Goal: Information Seeking & Learning: Understand process/instructions

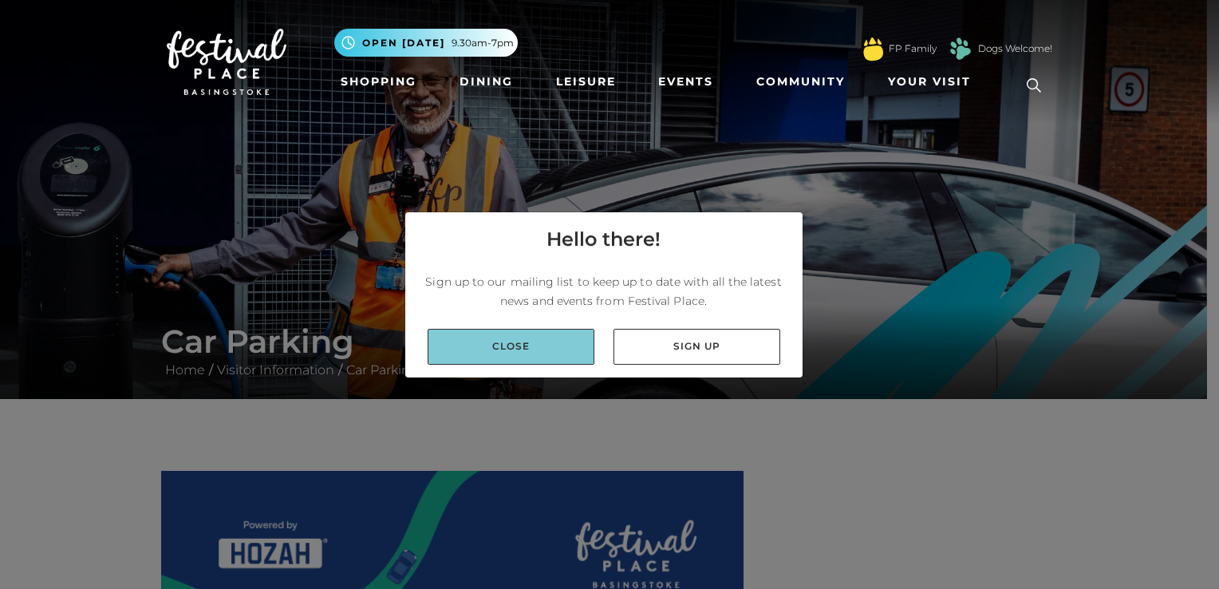
click at [539, 347] on link "Close" at bounding box center [511, 347] width 167 height 36
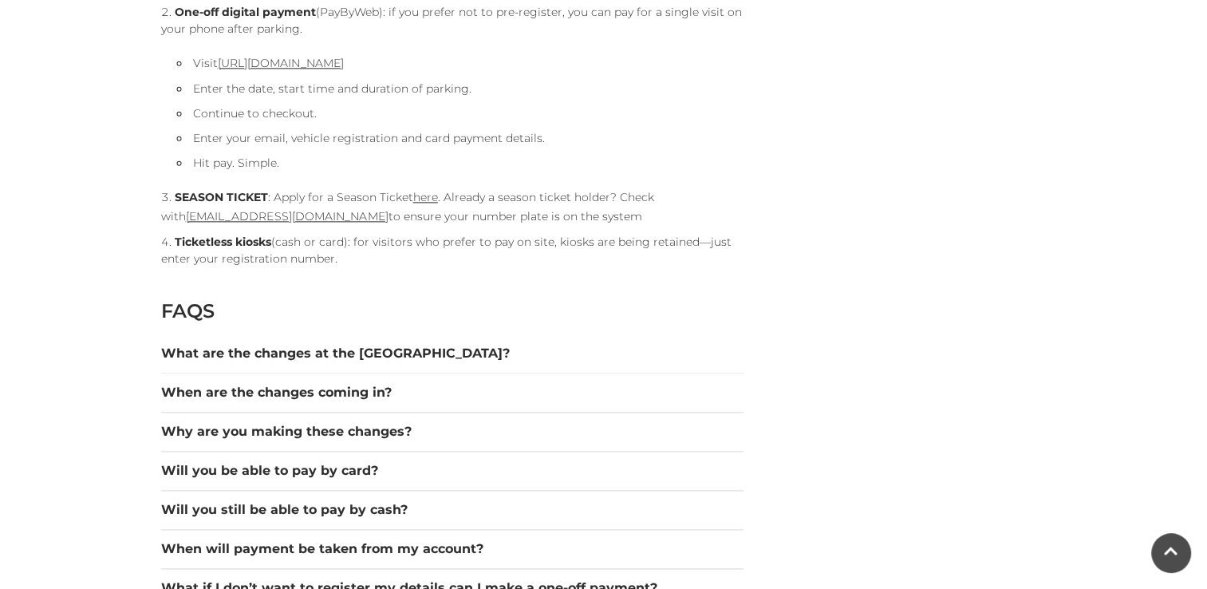
scroll to position [1962, 0]
click at [415, 362] on div "What are the changes at the [GEOGRAPHIC_DATA]?" at bounding box center [452, 352] width 582 height 39
click at [396, 348] on button "What are the changes at the [GEOGRAPHIC_DATA]?" at bounding box center [452, 352] width 582 height 19
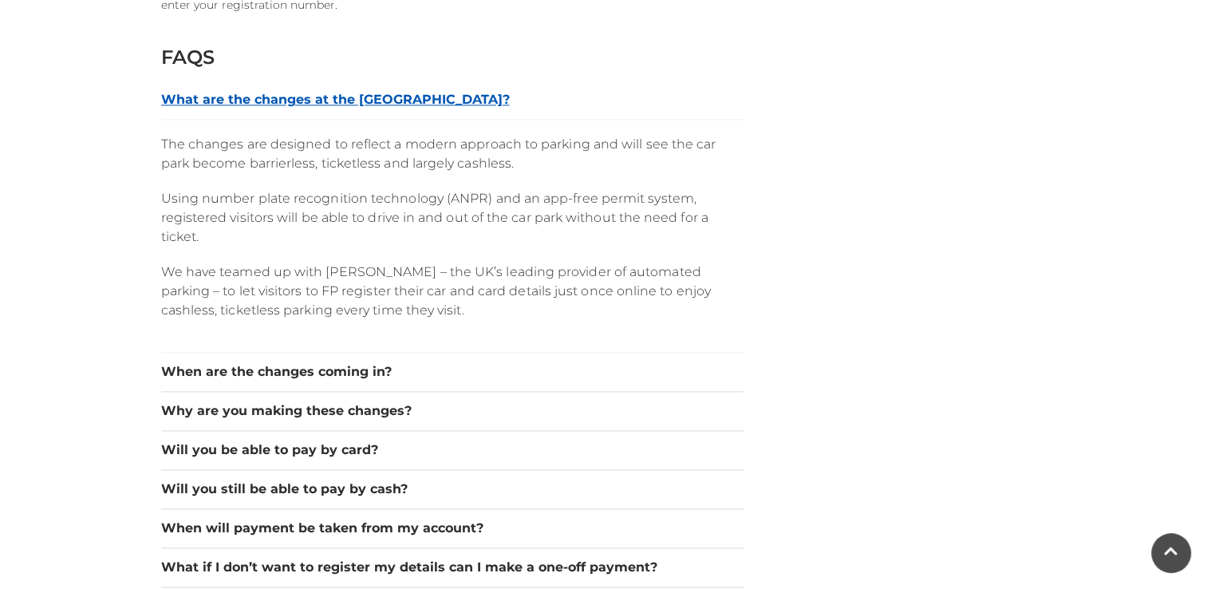
scroll to position [2215, 0]
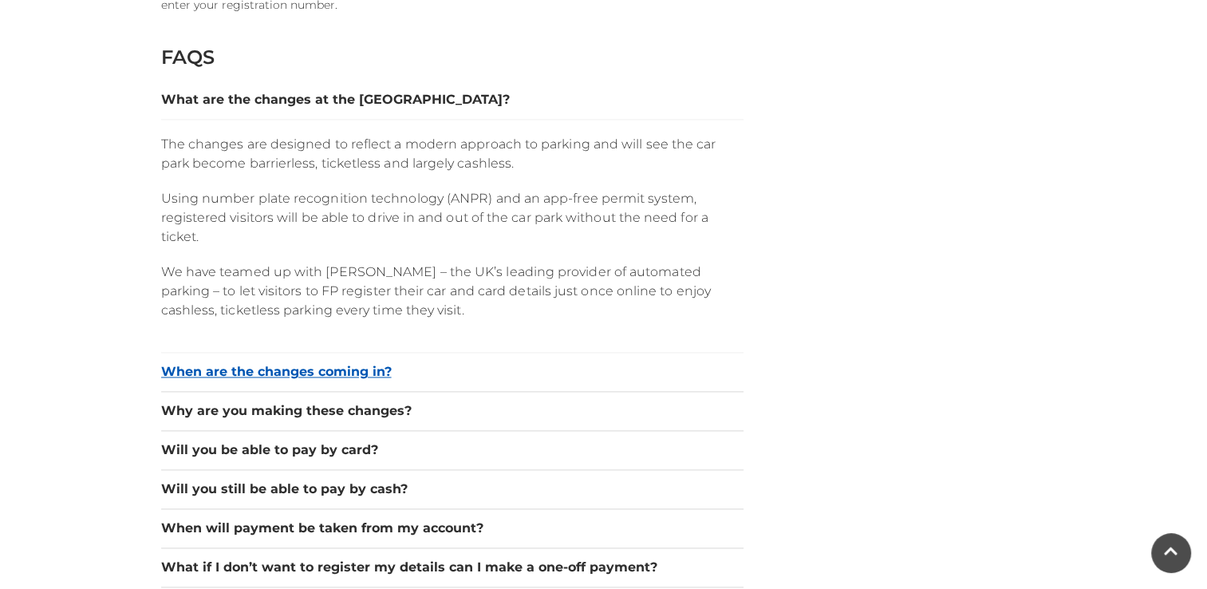
click at [370, 375] on button "When are the changes coming in?" at bounding box center [452, 371] width 582 height 19
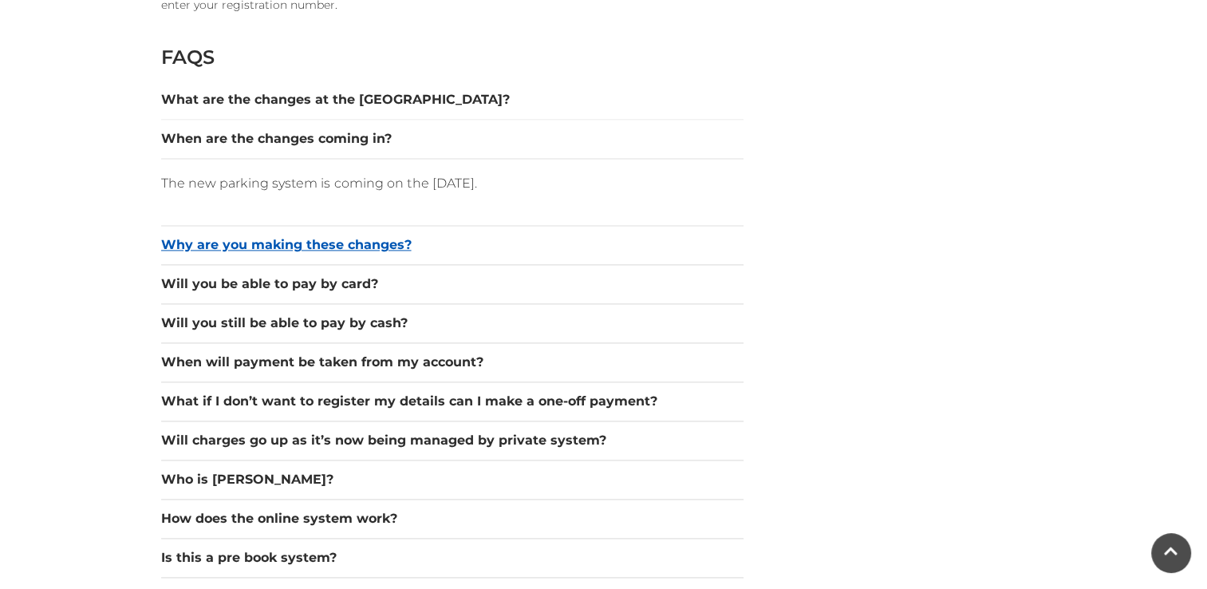
click at [315, 244] on button "Why are you making these changes?" at bounding box center [452, 244] width 582 height 19
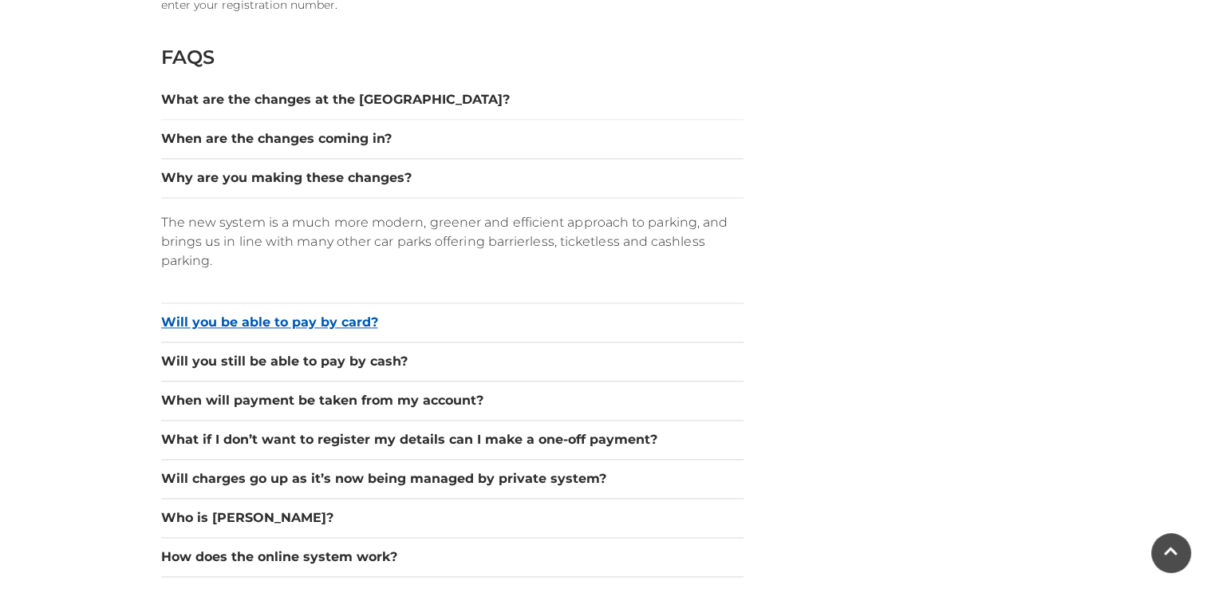
click at [276, 320] on button "Will you be able to pay by card?" at bounding box center [452, 322] width 582 height 19
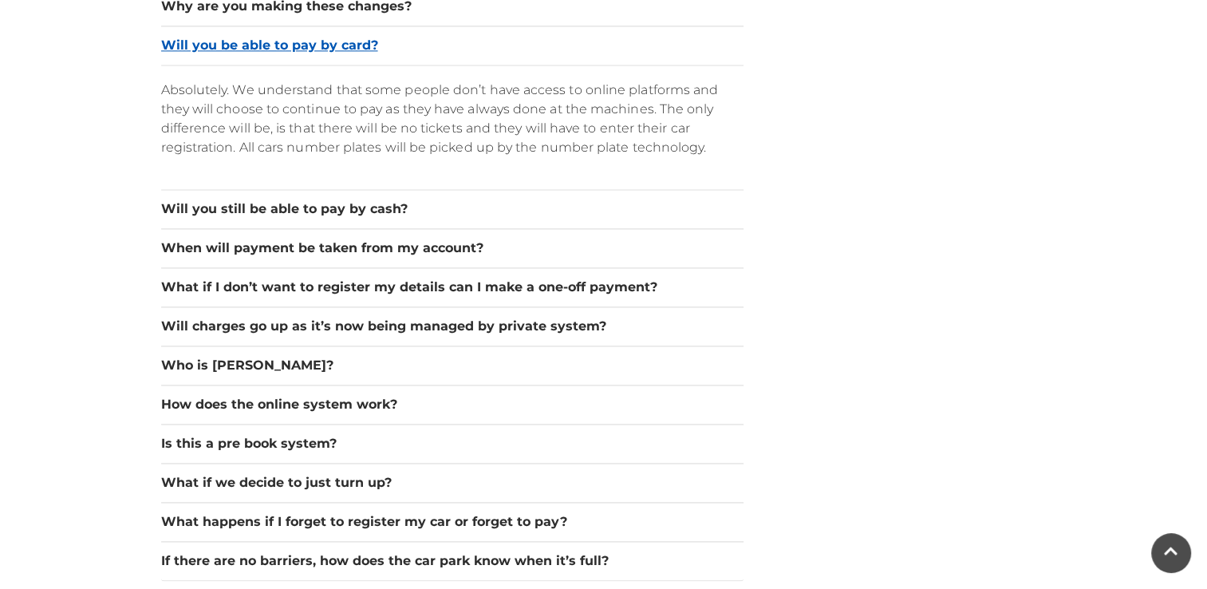
scroll to position [2387, 0]
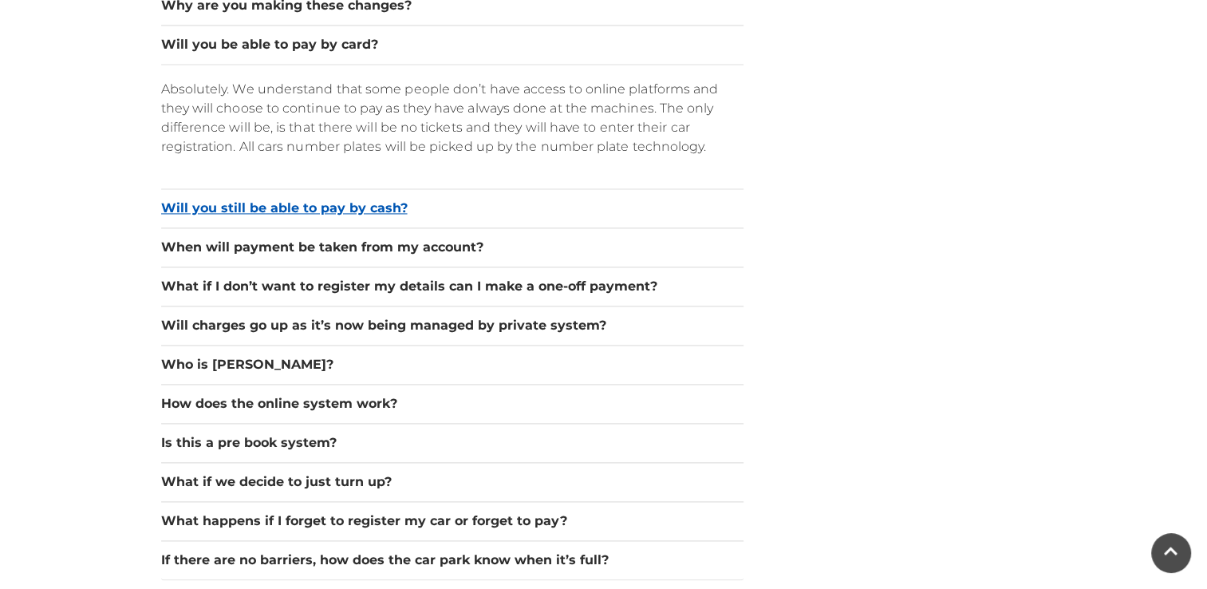
click at [255, 211] on button "Will you still be able to pay by cash?" at bounding box center [452, 208] width 582 height 19
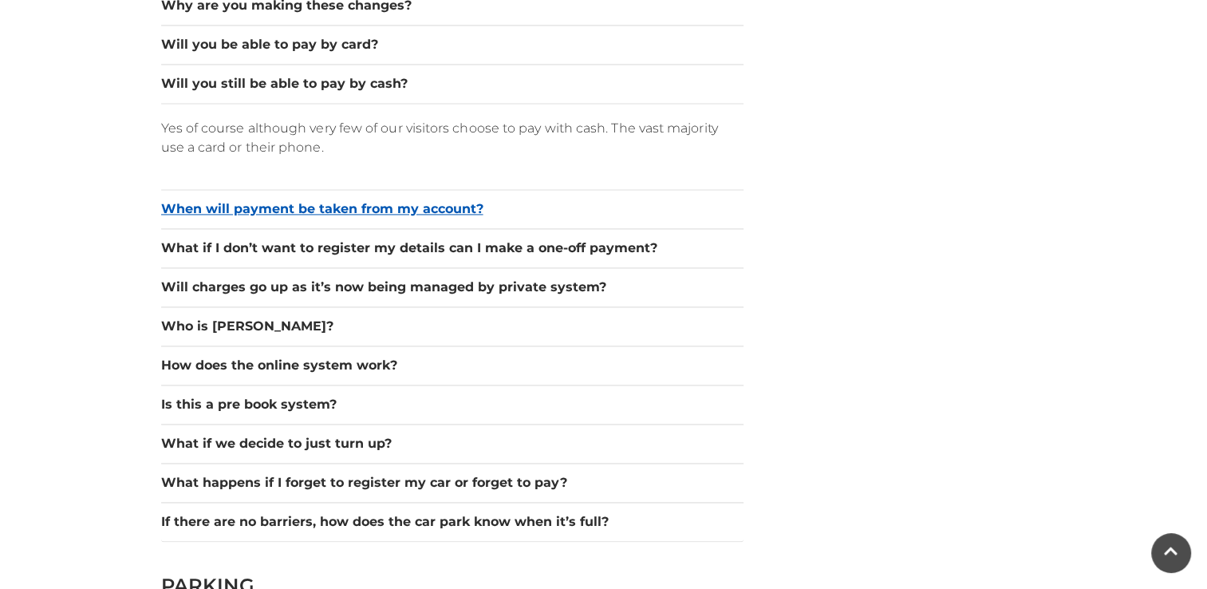
click at [252, 207] on button "When will payment be taken from my account?" at bounding box center [452, 208] width 582 height 19
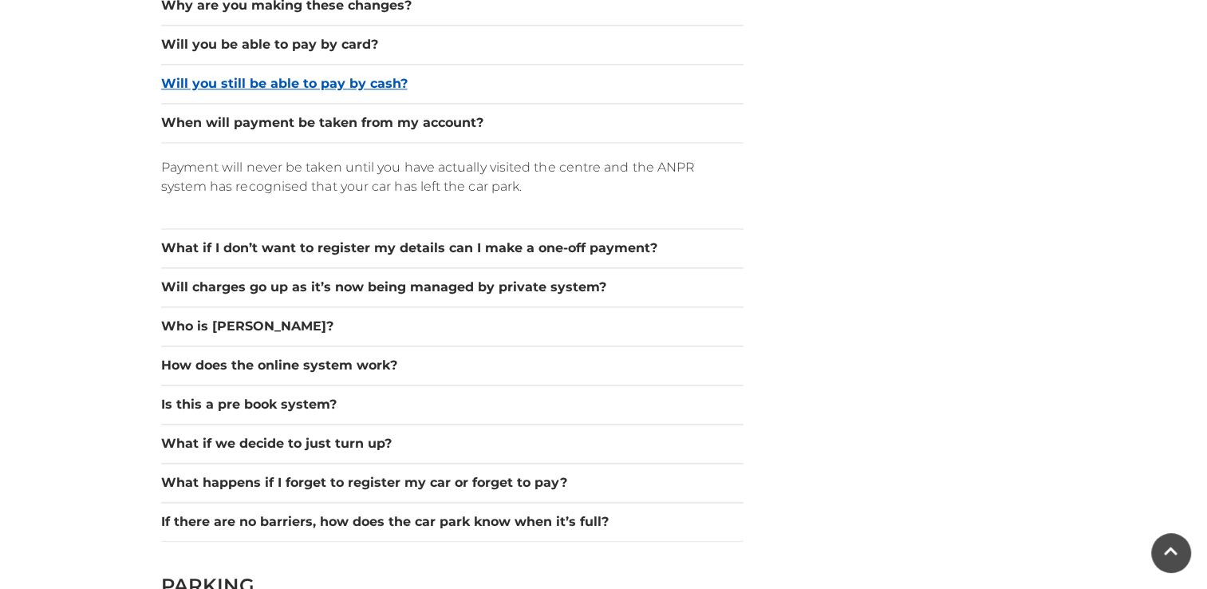
click at [214, 80] on button "Will you still be able to pay by cash?" at bounding box center [452, 83] width 582 height 19
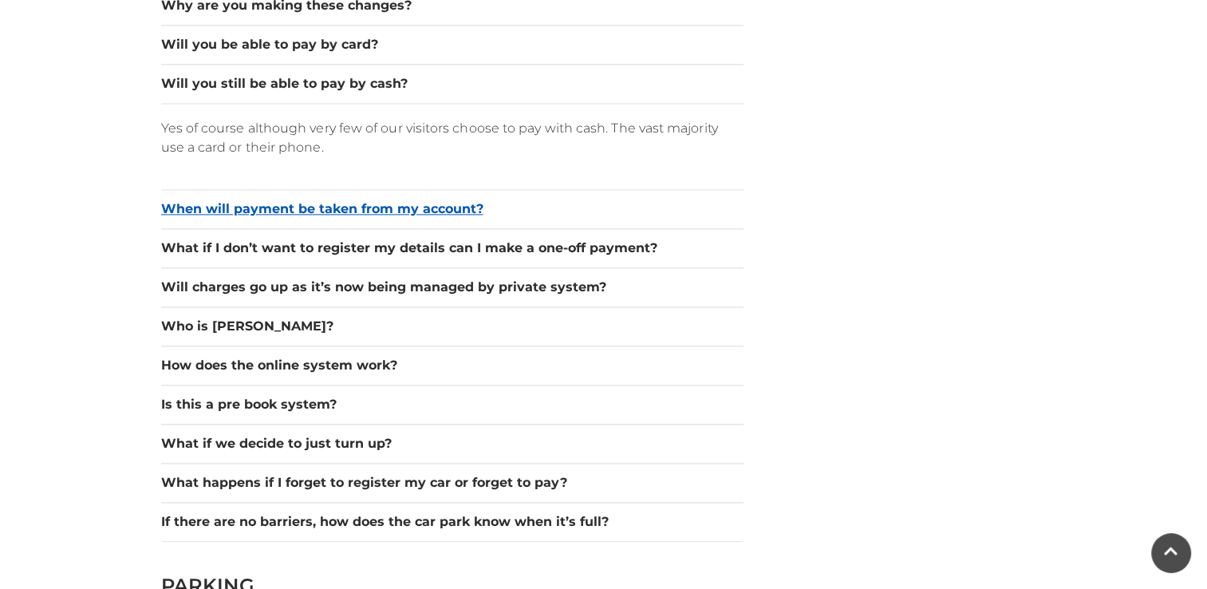
click at [238, 203] on button "When will payment be taken from my account?" at bounding box center [452, 208] width 582 height 19
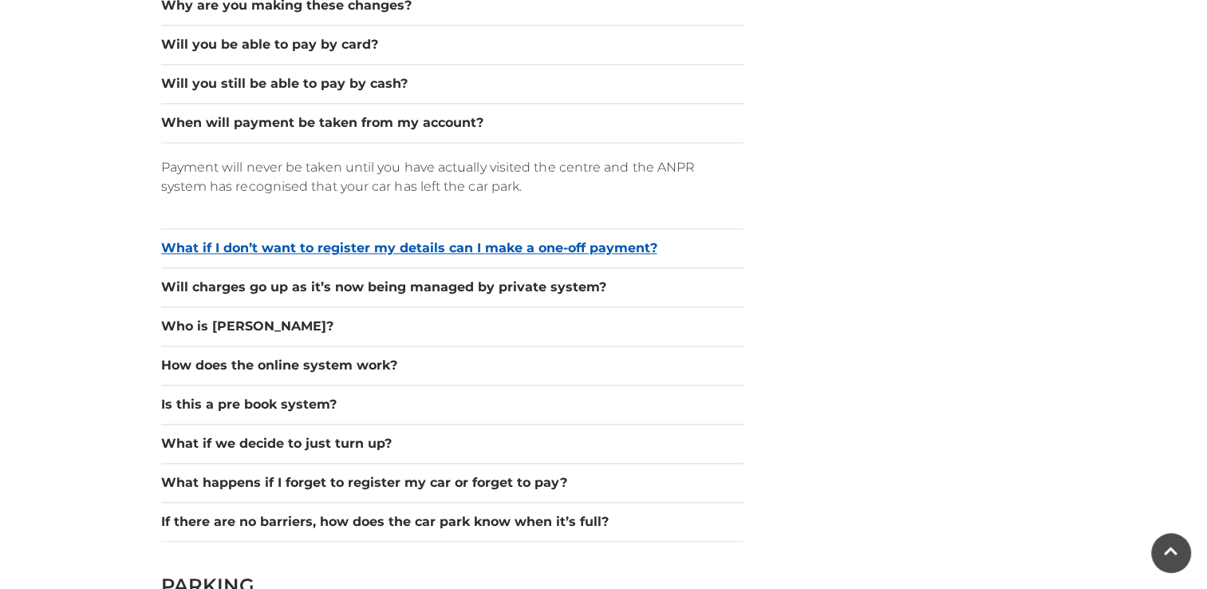
click at [233, 251] on button "What if I don’t want to register my details can I make a one-off payment?" at bounding box center [452, 248] width 582 height 19
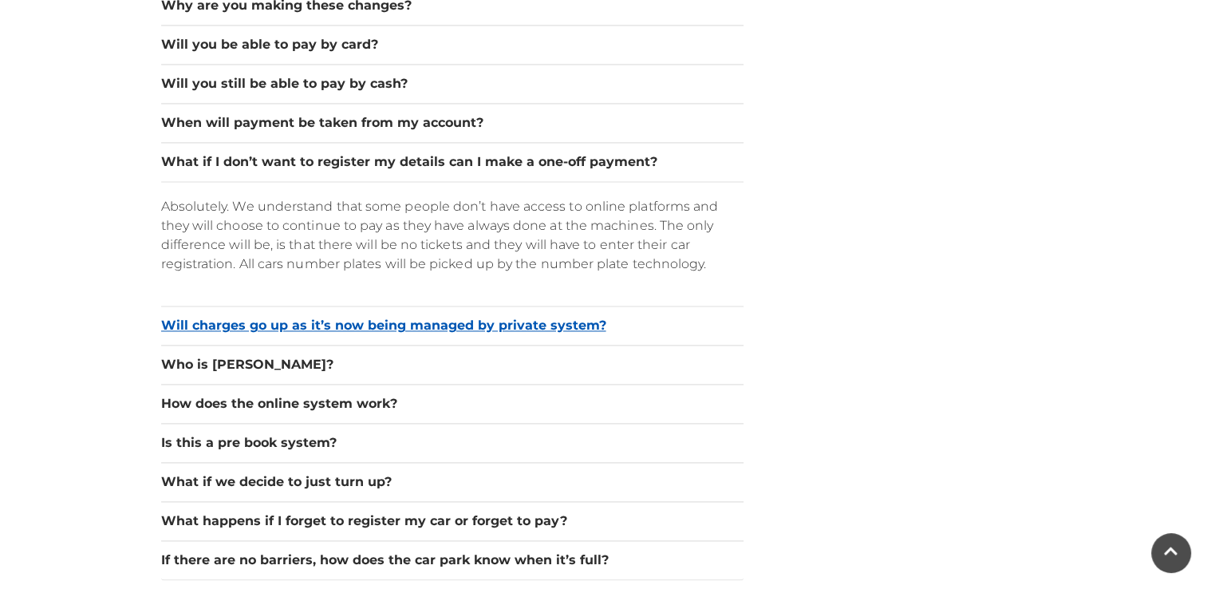
click at [210, 324] on button "Will charges go up as it’s now being managed by private system?" at bounding box center [452, 325] width 582 height 19
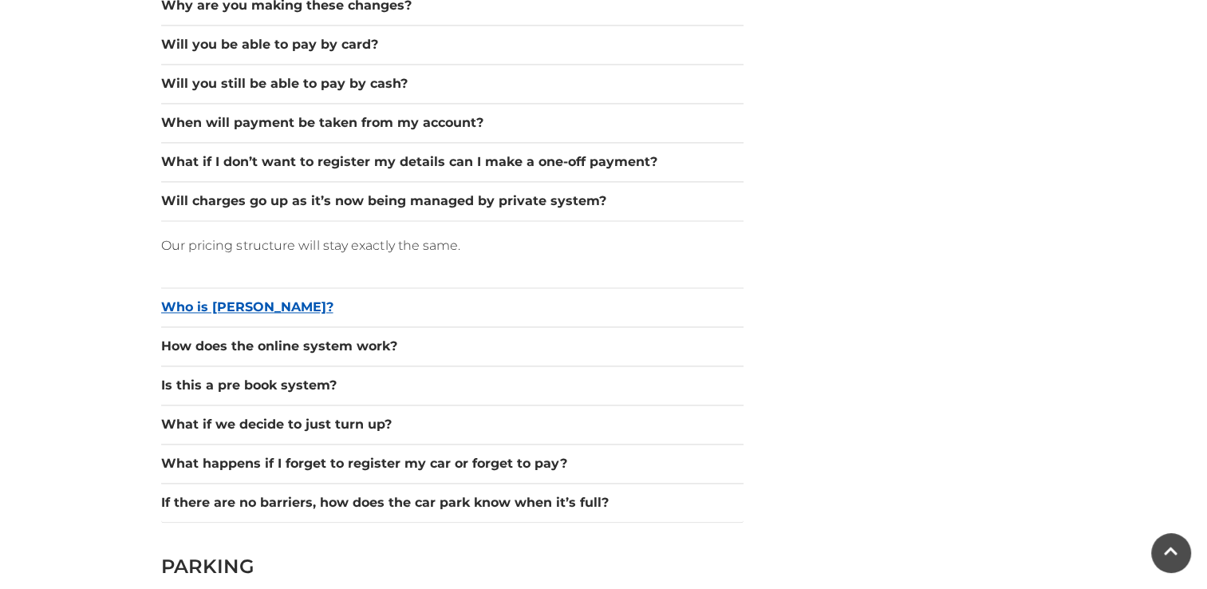
click at [199, 304] on button "Who is [PERSON_NAME]?" at bounding box center [452, 307] width 582 height 19
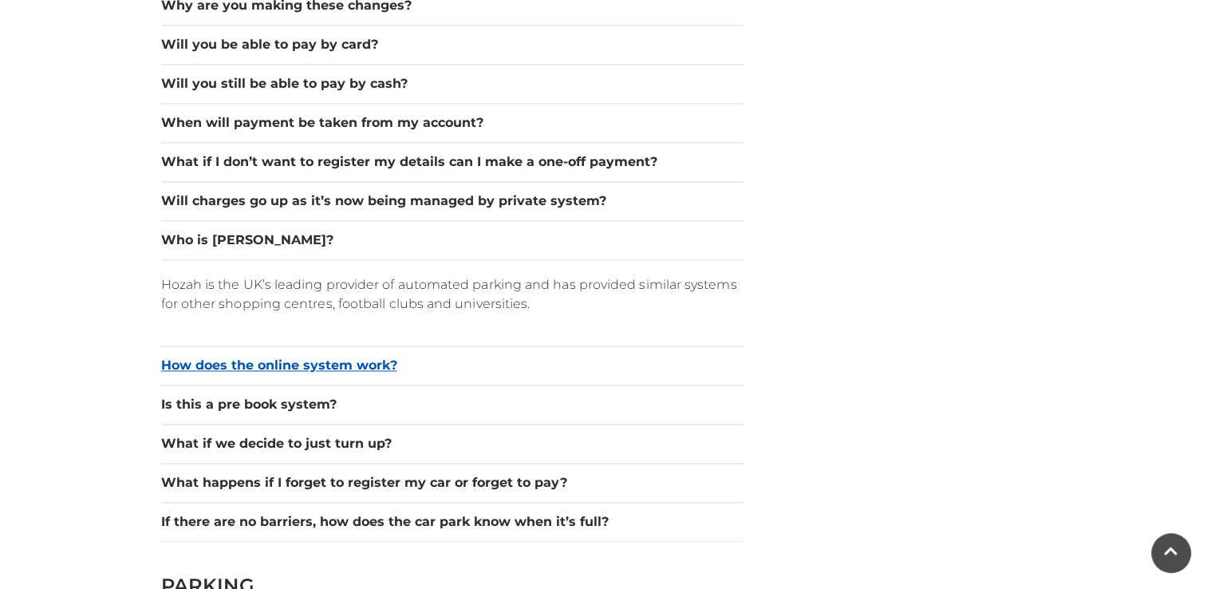
click at [198, 362] on button "How does the online system work?" at bounding box center [452, 365] width 582 height 19
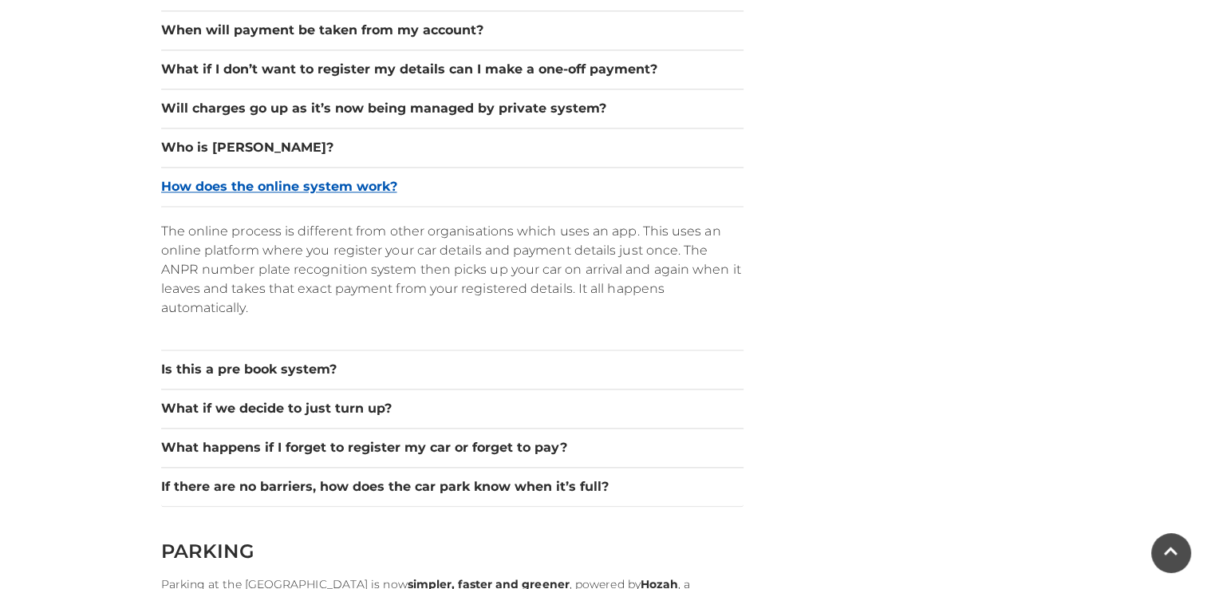
scroll to position [2481, 0]
click at [198, 368] on button "Is this a pre book system?" at bounding box center [452, 367] width 582 height 19
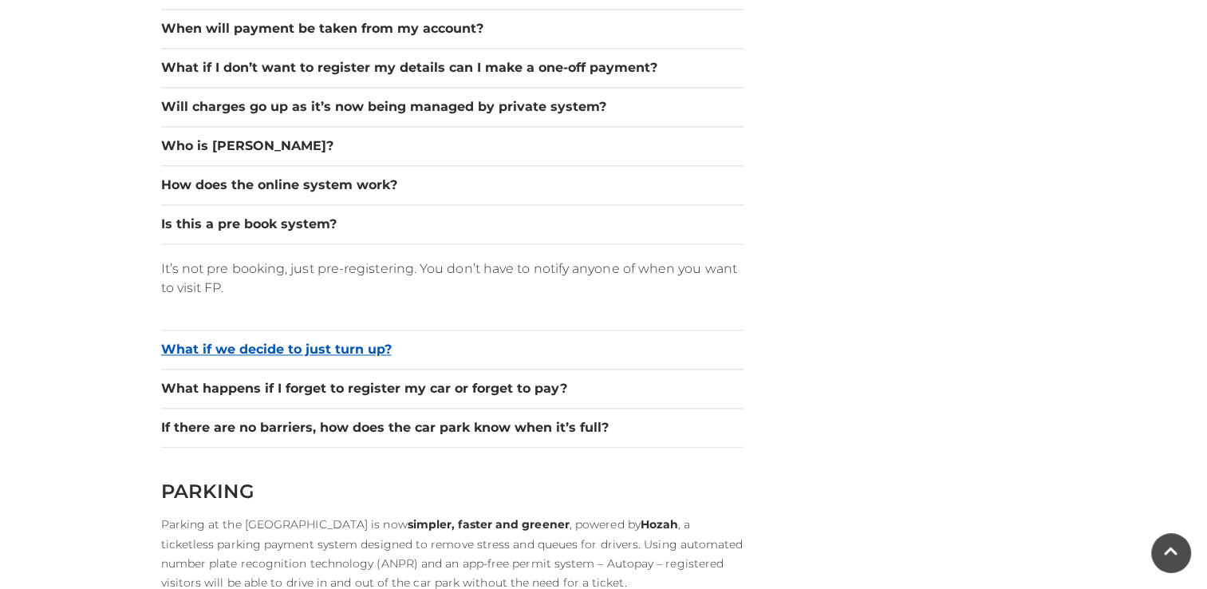
click at [217, 351] on button "What if we decide to just turn up?" at bounding box center [452, 349] width 582 height 19
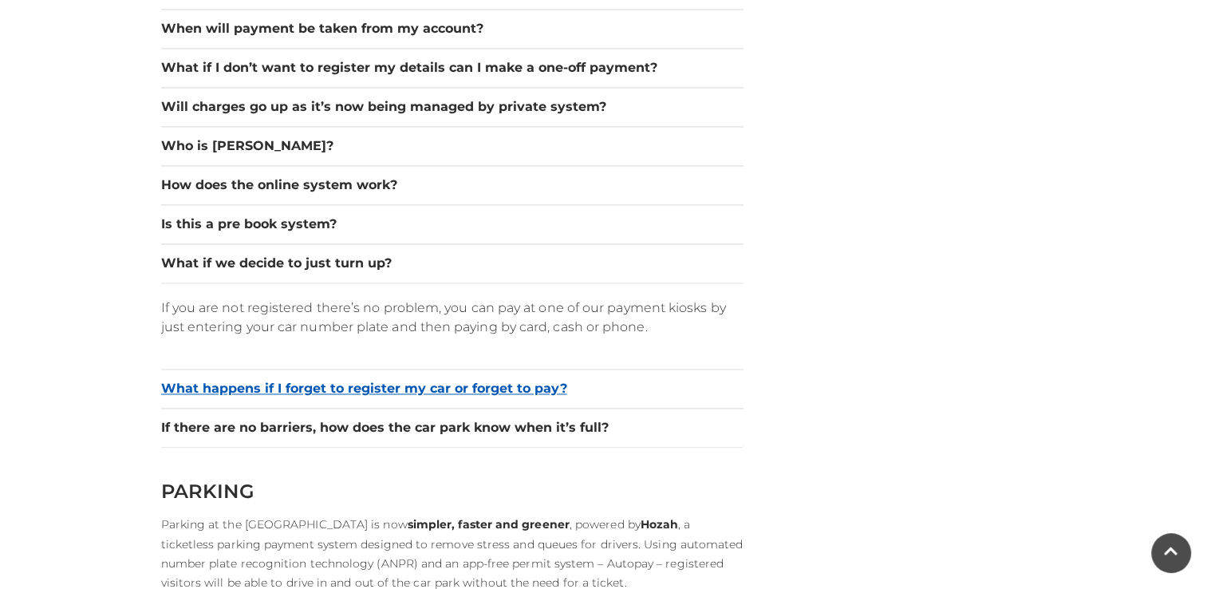
click at [225, 389] on button "What happens if I forget to register my car or forget to pay?" at bounding box center [452, 388] width 582 height 19
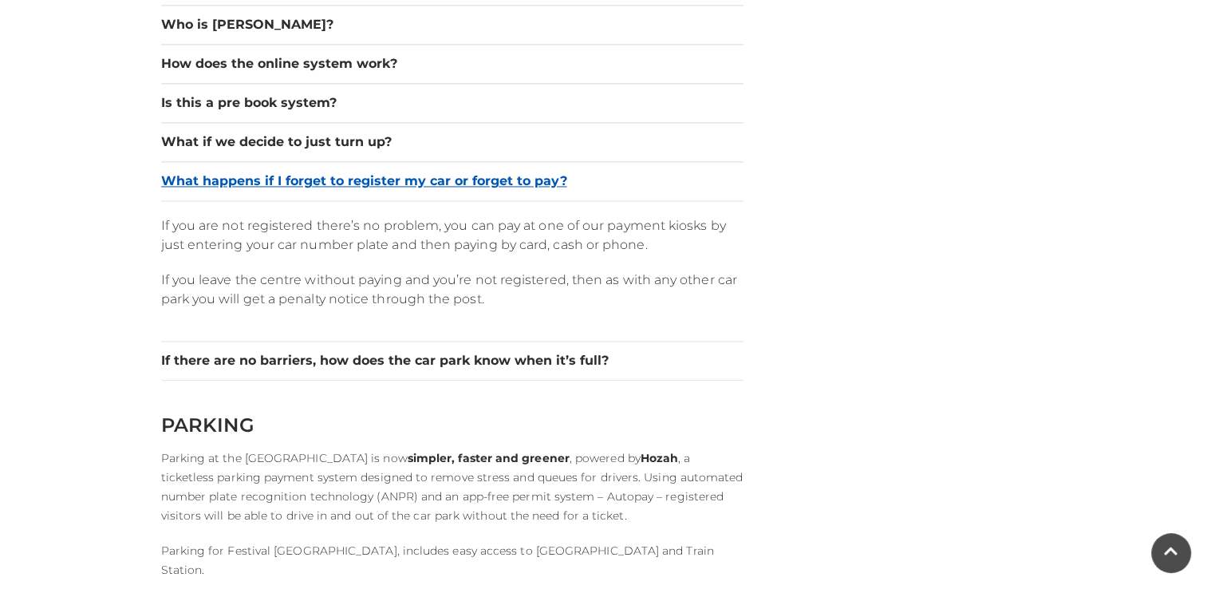
scroll to position [2603, 0]
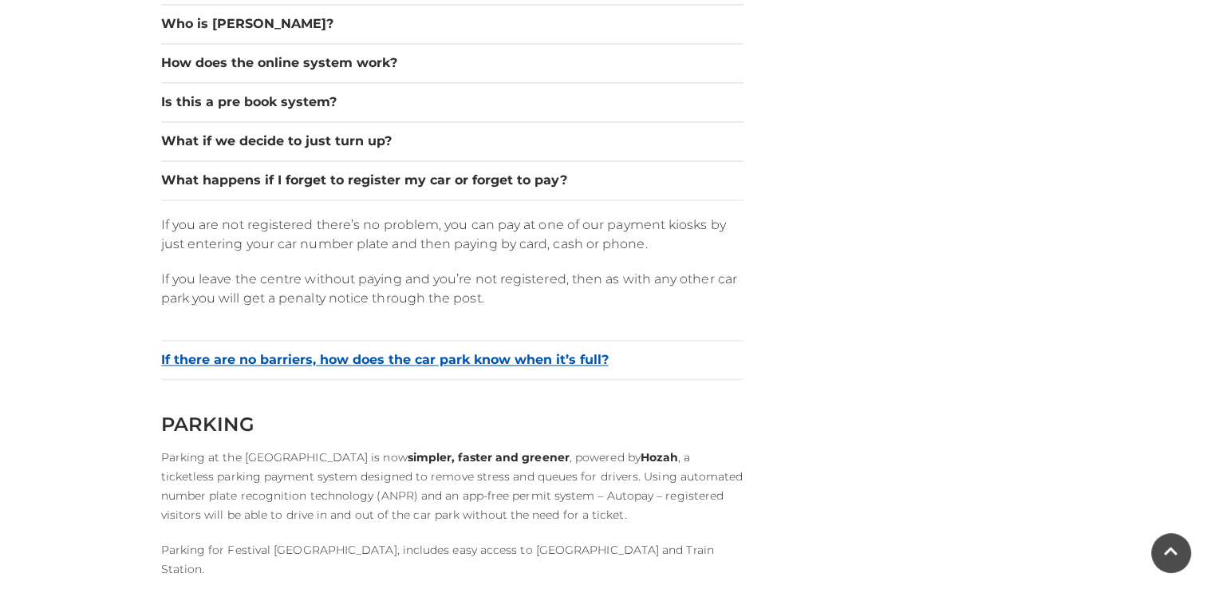
click at [221, 362] on button "If there are no barriers, how does the car park know when it’s full?" at bounding box center [452, 359] width 582 height 19
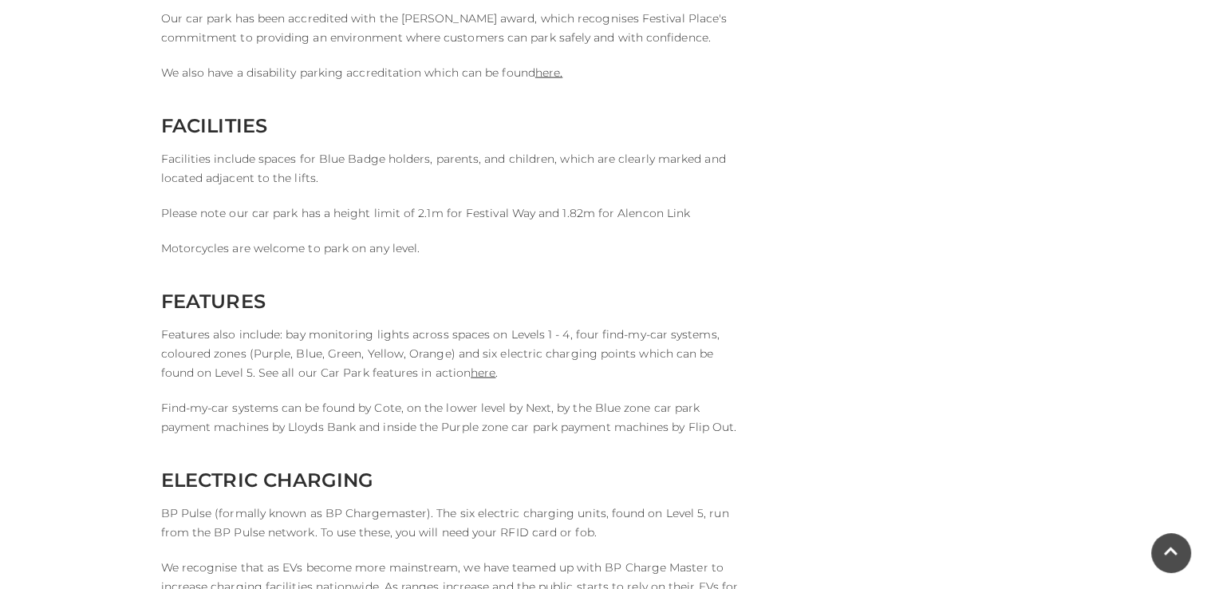
scroll to position [3154, 0]
click at [221, 362] on p "Features also include: bay monitoring lights across spaces on Levels 1 - 4, fou…" at bounding box center [452, 351] width 582 height 57
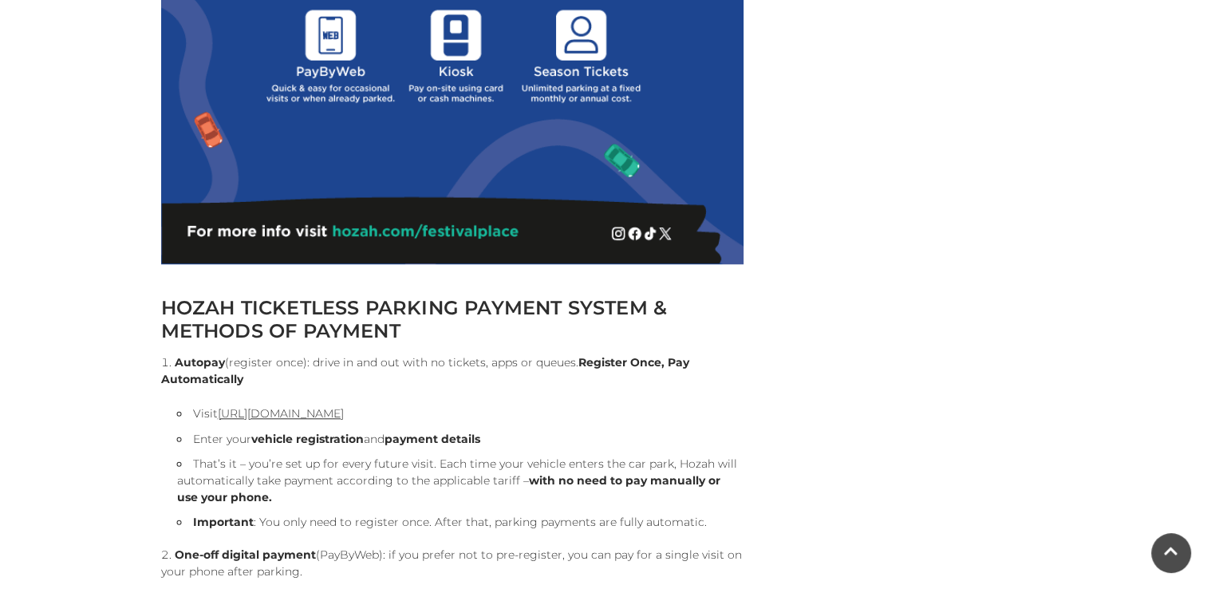
scroll to position [1436, 0]
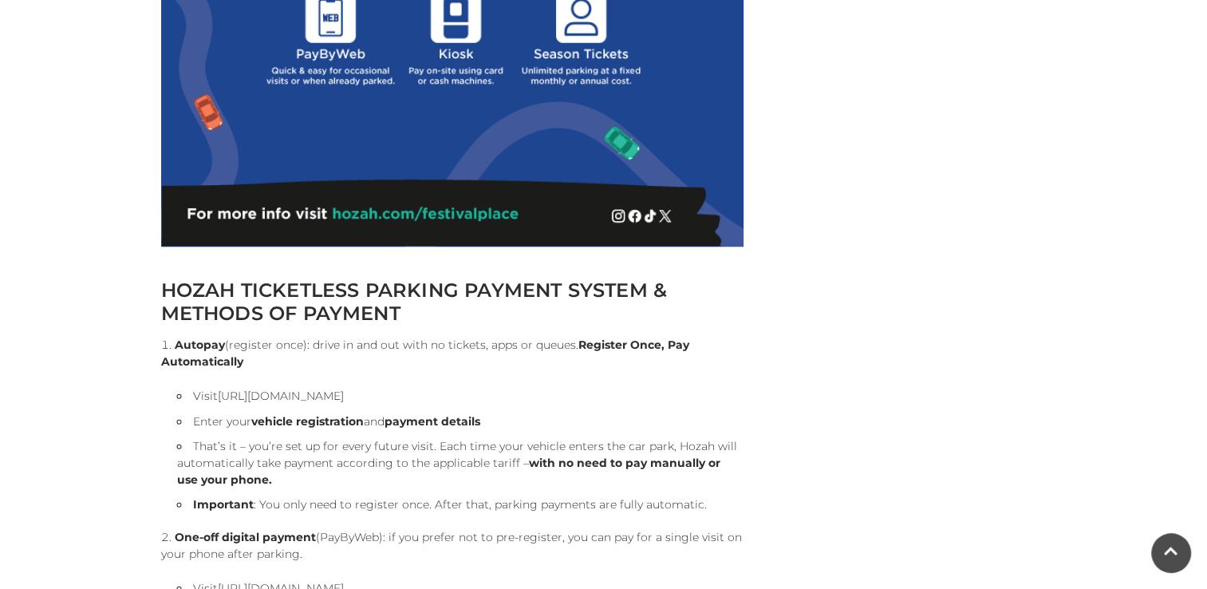
click at [300, 393] on link "[URL][DOMAIN_NAME]" at bounding box center [281, 396] width 126 height 14
